Goal: Information Seeking & Learning: Learn about a topic

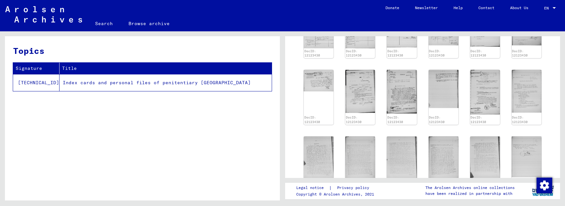
scroll to position [288, 0]
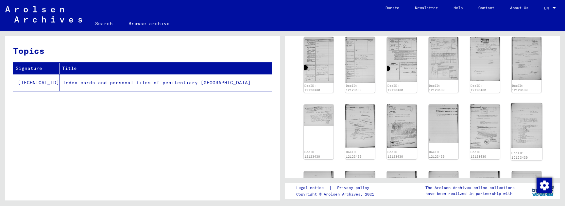
click at [530, 105] on img at bounding box center [526, 125] width 31 height 45
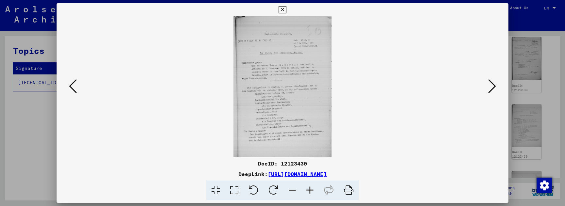
click at [314, 193] on icon at bounding box center [310, 191] width 18 height 20
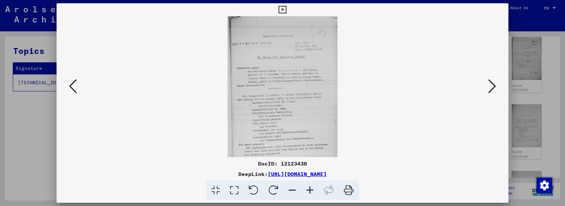
click at [314, 193] on icon at bounding box center [310, 191] width 18 height 20
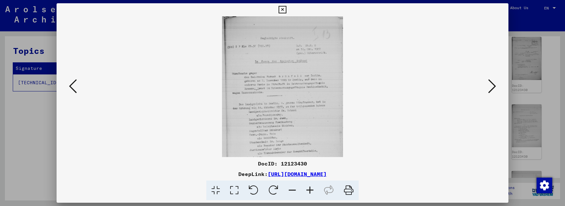
click at [314, 193] on icon at bounding box center [310, 191] width 18 height 20
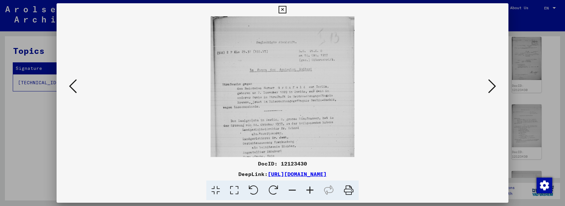
click at [314, 193] on icon at bounding box center [310, 191] width 18 height 20
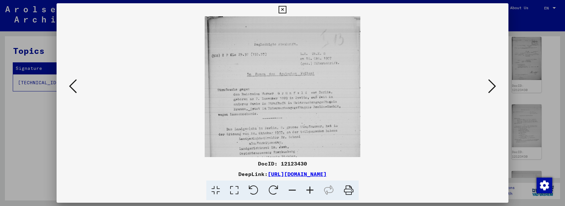
click at [314, 193] on icon at bounding box center [310, 191] width 18 height 20
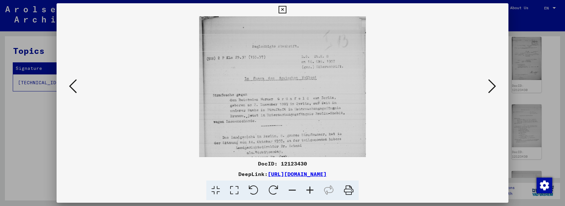
click at [314, 193] on icon at bounding box center [310, 191] width 18 height 20
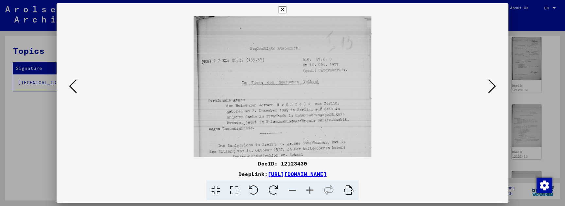
click at [314, 193] on icon at bounding box center [310, 191] width 18 height 20
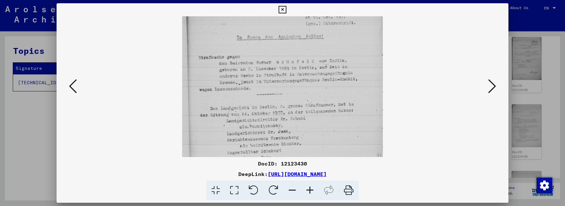
drag, startPoint x: 338, startPoint y: 128, endPoint x: 343, endPoint y: 74, distance: 55.2
click at [493, 84] on icon at bounding box center [492, 86] width 8 height 16
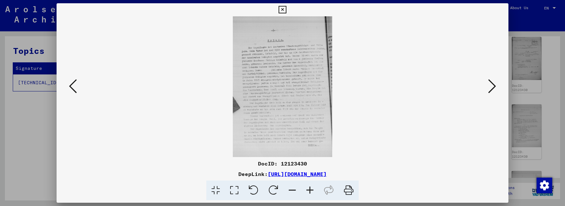
click at [493, 84] on icon at bounding box center [492, 86] width 8 height 16
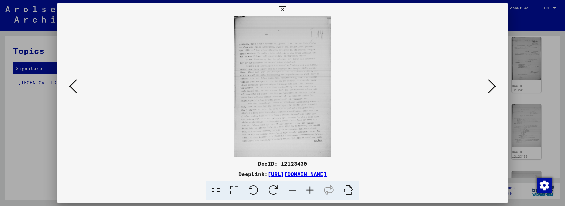
click at [493, 84] on icon at bounding box center [492, 86] width 8 height 16
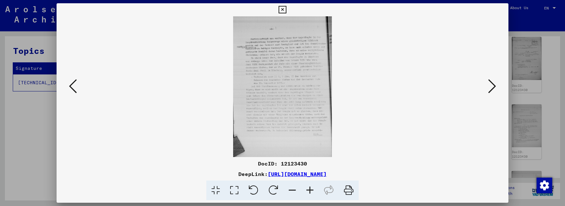
click at [493, 84] on icon at bounding box center [492, 86] width 8 height 16
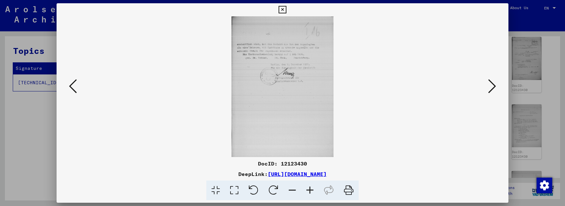
click at [493, 84] on icon at bounding box center [492, 86] width 8 height 16
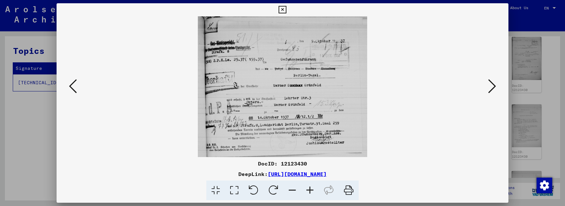
click at [493, 84] on icon at bounding box center [492, 86] width 8 height 16
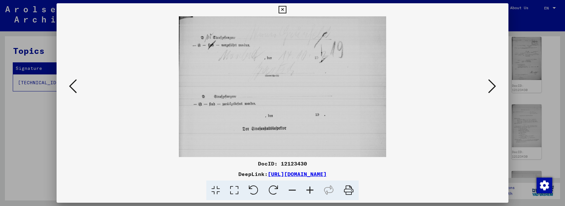
click at [493, 84] on icon at bounding box center [492, 86] width 8 height 16
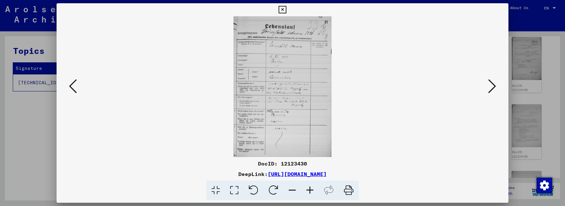
click at [493, 84] on icon at bounding box center [492, 86] width 8 height 16
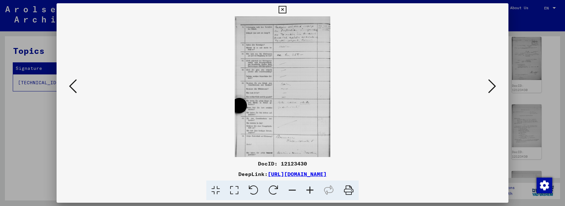
click at [493, 84] on icon at bounding box center [492, 86] width 8 height 16
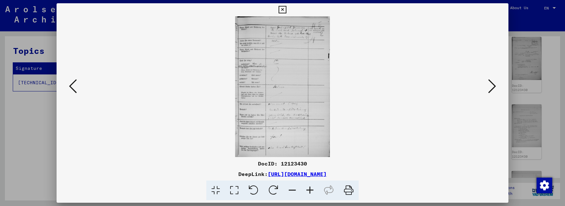
click at [75, 87] on icon at bounding box center [73, 86] width 8 height 16
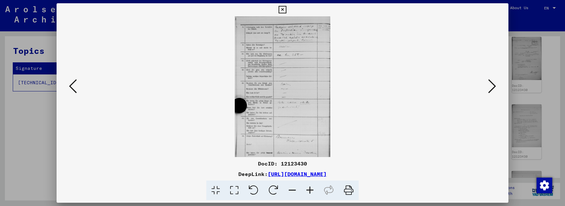
click at [310, 192] on icon at bounding box center [310, 191] width 18 height 20
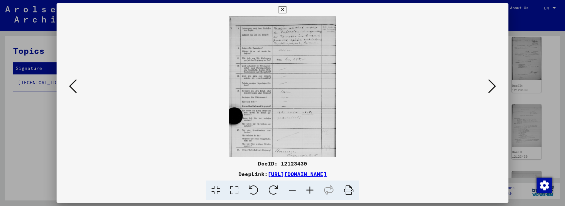
click at [310, 192] on icon at bounding box center [310, 191] width 18 height 20
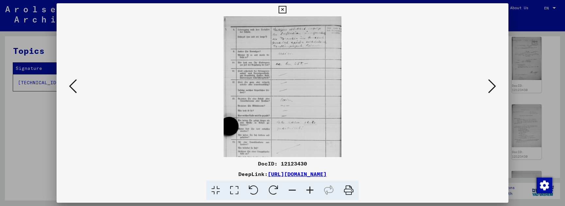
click at [310, 192] on icon at bounding box center [310, 191] width 18 height 20
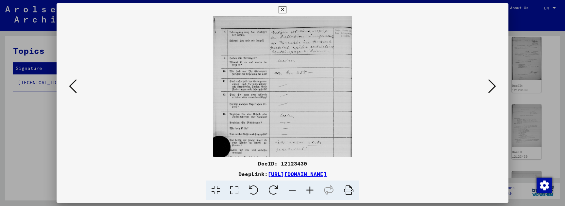
click at [310, 192] on icon at bounding box center [310, 191] width 18 height 20
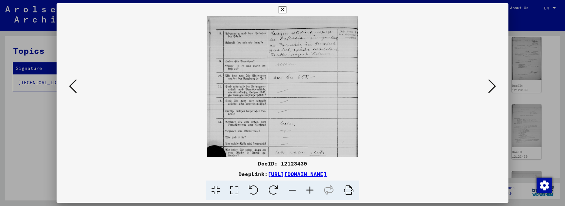
click at [310, 192] on icon at bounding box center [310, 191] width 18 height 20
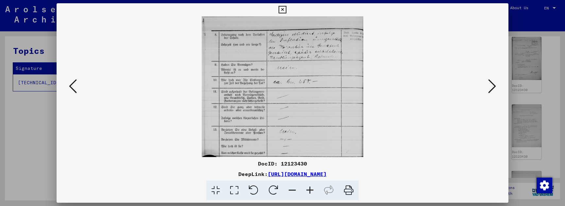
click at [310, 192] on icon at bounding box center [310, 191] width 18 height 20
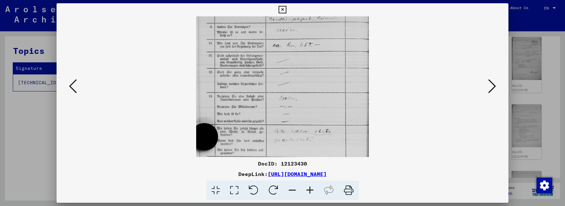
scroll to position [80, 0]
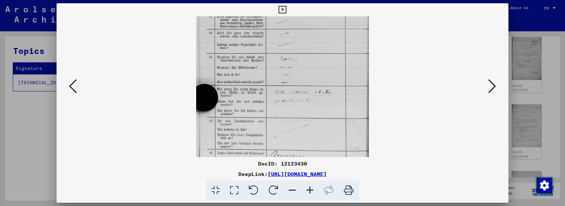
drag, startPoint x: 307, startPoint y: 118, endPoint x: 308, endPoint y: 38, distance: 80.4
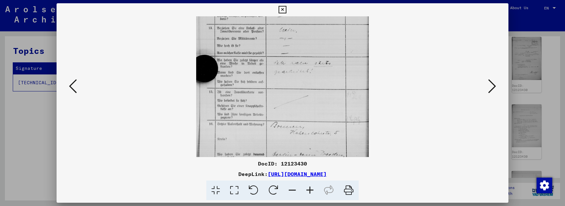
scroll to position [114, 0]
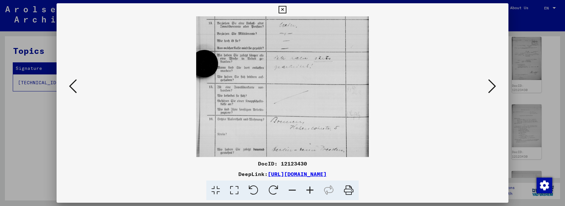
drag, startPoint x: 347, startPoint y: 120, endPoint x: 351, endPoint y: 73, distance: 47.3
click at [492, 90] on icon at bounding box center [492, 86] width 8 height 16
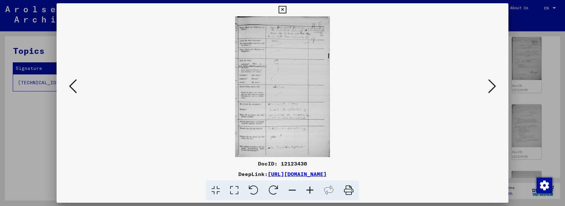
scroll to position [0, 0]
click at [492, 90] on icon at bounding box center [492, 86] width 8 height 16
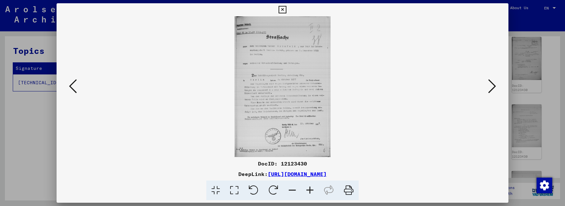
click at [492, 90] on icon at bounding box center [492, 86] width 8 height 16
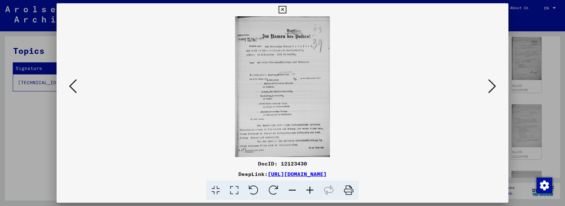
click at [77, 84] on button at bounding box center [73, 86] width 12 height 19
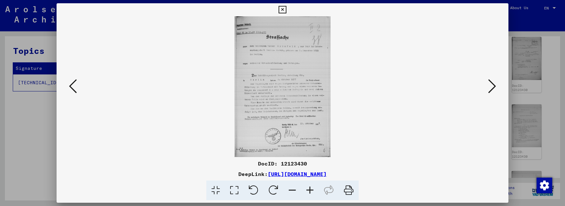
click at [311, 190] on icon at bounding box center [310, 191] width 18 height 20
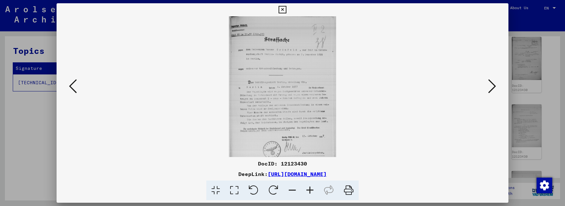
click at [311, 190] on icon at bounding box center [310, 191] width 18 height 20
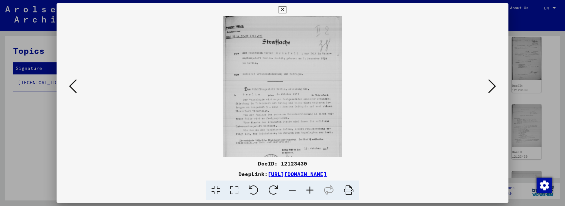
click at [311, 190] on icon at bounding box center [310, 191] width 18 height 20
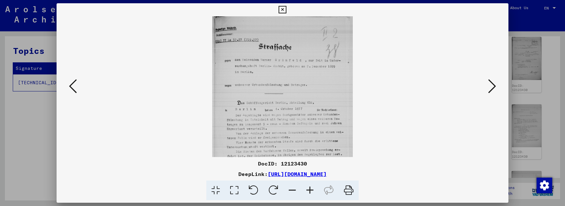
click at [311, 190] on icon at bounding box center [310, 191] width 18 height 20
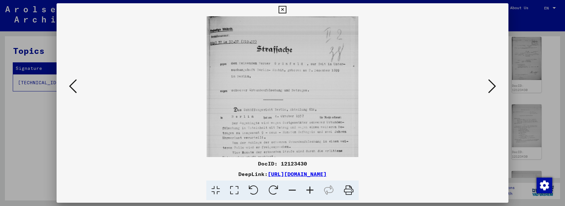
click at [311, 190] on icon at bounding box center [310, 191] width 18 height 20
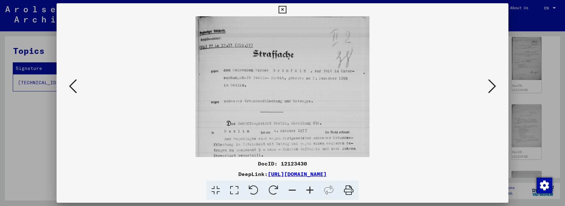
click at [311, 190] on icon at bounding box center [310, 191] width 18 height 20
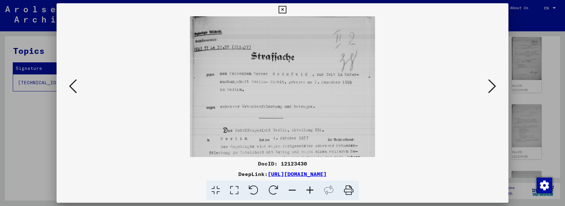
click at [311, 190] on icon at bounding box center [310, 191] width 18 height 20
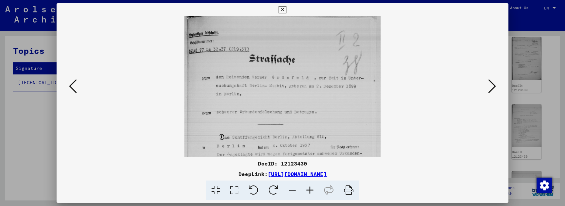
click at [311, 190] on icon at bounding box center [310, 191] width 18 height 20
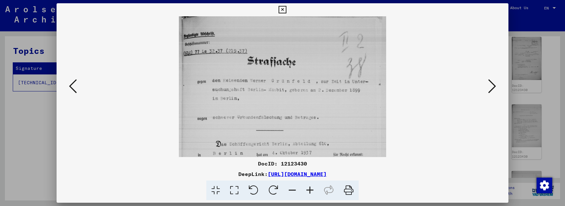
click at [311, 190] on icon at bounding box center [310, 191] width 18 height 20
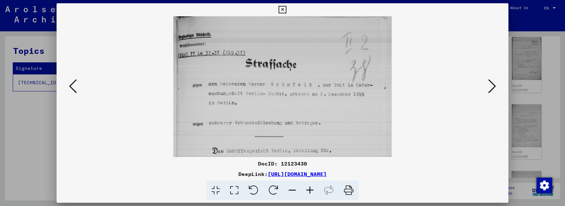
click at [488, 88] on icon at bounding box center [492, 86] width 8 height 16
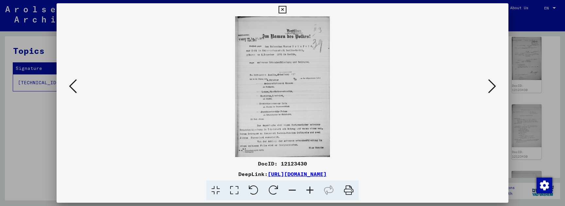
click at [488, 88] on icon at bounding box center [492, 86] width 8 height 16
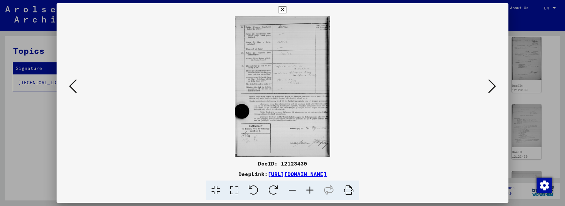
click at [488, 88] on icon at bounding box center [492, 86] width 8 height 16
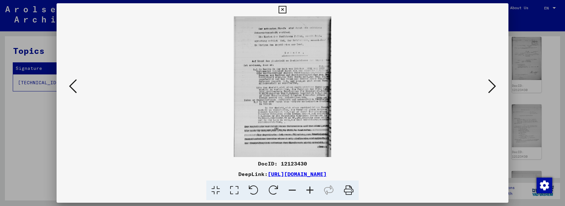
click at [488, 88] on icon at bounding box center [492, 86] width 8 height 16
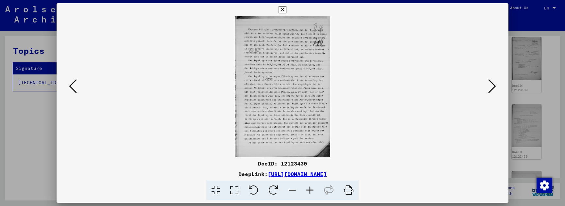
click at [488, 88] on icon at bounding box center [492, 86] width 8 height 16
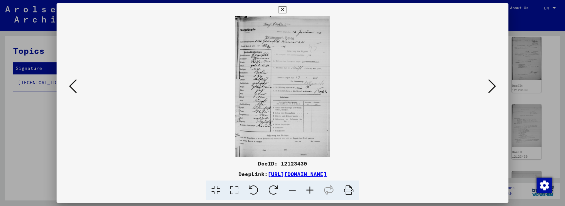
click at [488, 88] on icon at bounding box center [492, 86] width 8 height 16
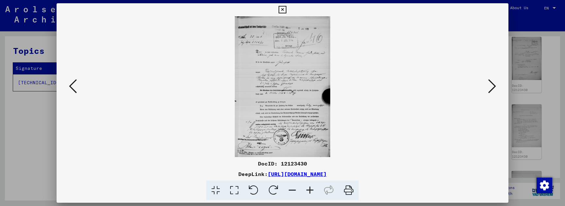
click at [488, 88] on icon at bounding box center [492, 86] width 8 height 16
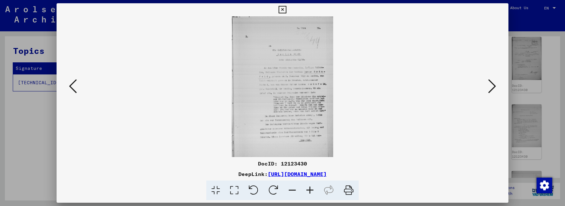
click at [488, 88] on icon at bounding box center [492, 86] width 8 height 16
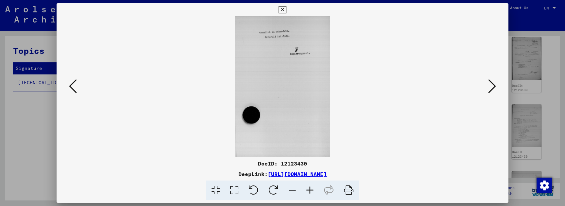
click at [488, 88] on icon at bounding box center [492, 86] width 8 height 16
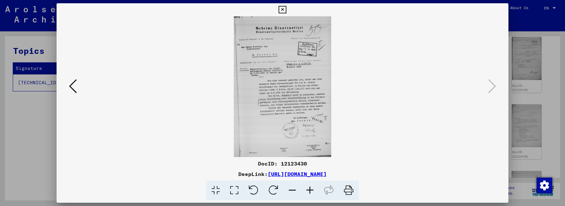
click at [286, 7] on icon at bounding box center [283, 10] width 8 height 8
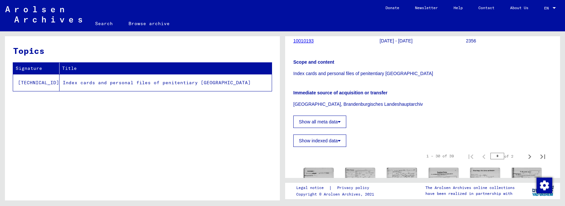
scroll to position [91, 0]
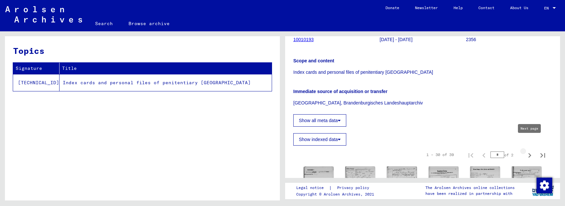
click at [529, 151] on icon "Next page" at bounding box center [529, 155] width 9 height 9
type input "*"
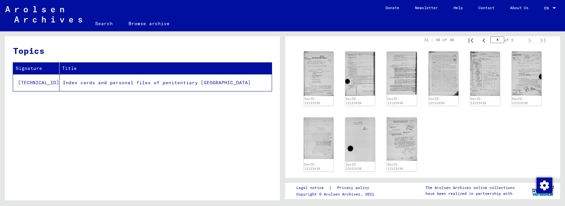
scroll to position [203, 0]
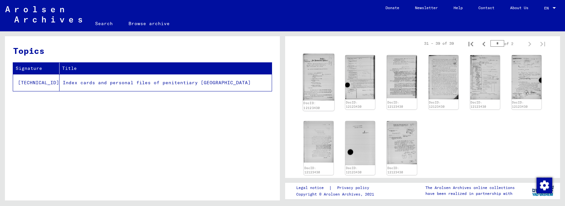
click at [317, 70] on img at bounding box center [318, 77] width 31 height 46
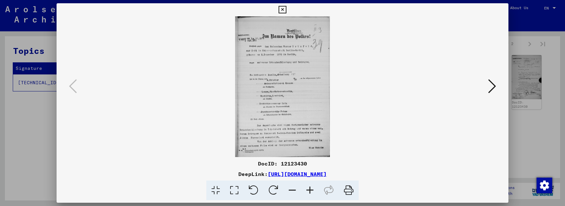
click at [496, 89] on icon at bounding box center [492, 86] width 8 height 16
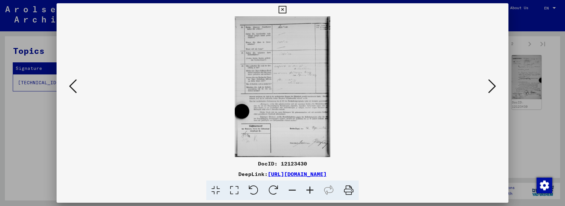
click at [496, 89] on icon at bounding box center [492, 86] width 8 height 16
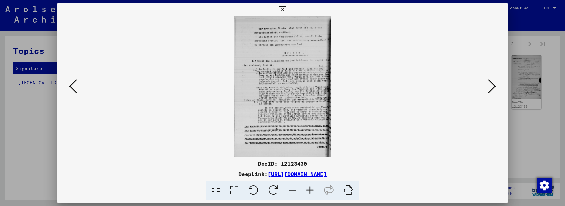
click at [496, 89] on icon at bounding box center [492, 86] width 8 height 16
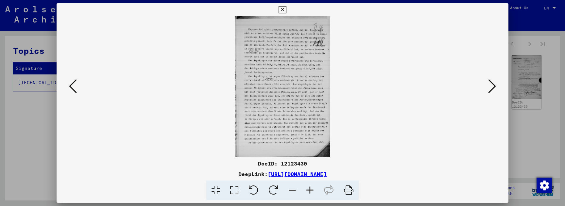
click at [496, 89] on icon at bounding box center [492, 86] width 8 height 16
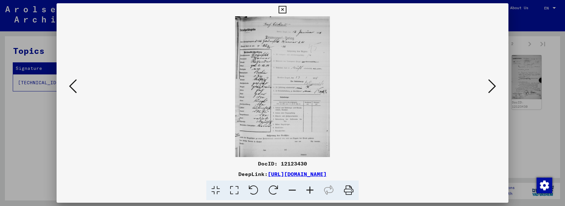
click at [496, 89] on icon at bounding box center [492, 86] width 8 height 16
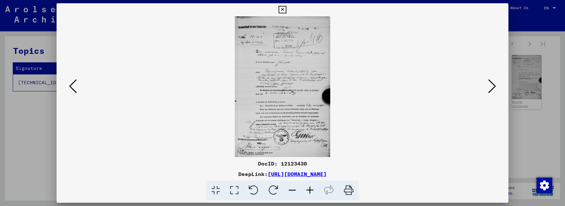
click at [496, 89] on icon at bounding box center [492, 86] width 8 height 16
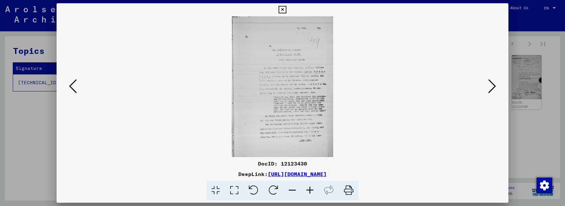
click at [496, 89] on icon at bounding box center [492, 86] width 8 height 16
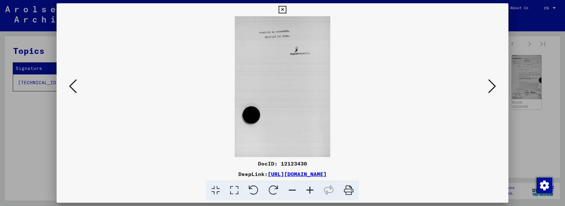
click at [496, 89] on icon at bounding box center [492, 86] width 8 height 16
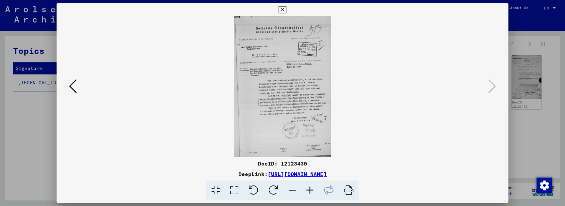
click at [286, 6] on icon at bounding box center [283, 10] width 8 height 8
